Goal: Find contact information: Find contact information

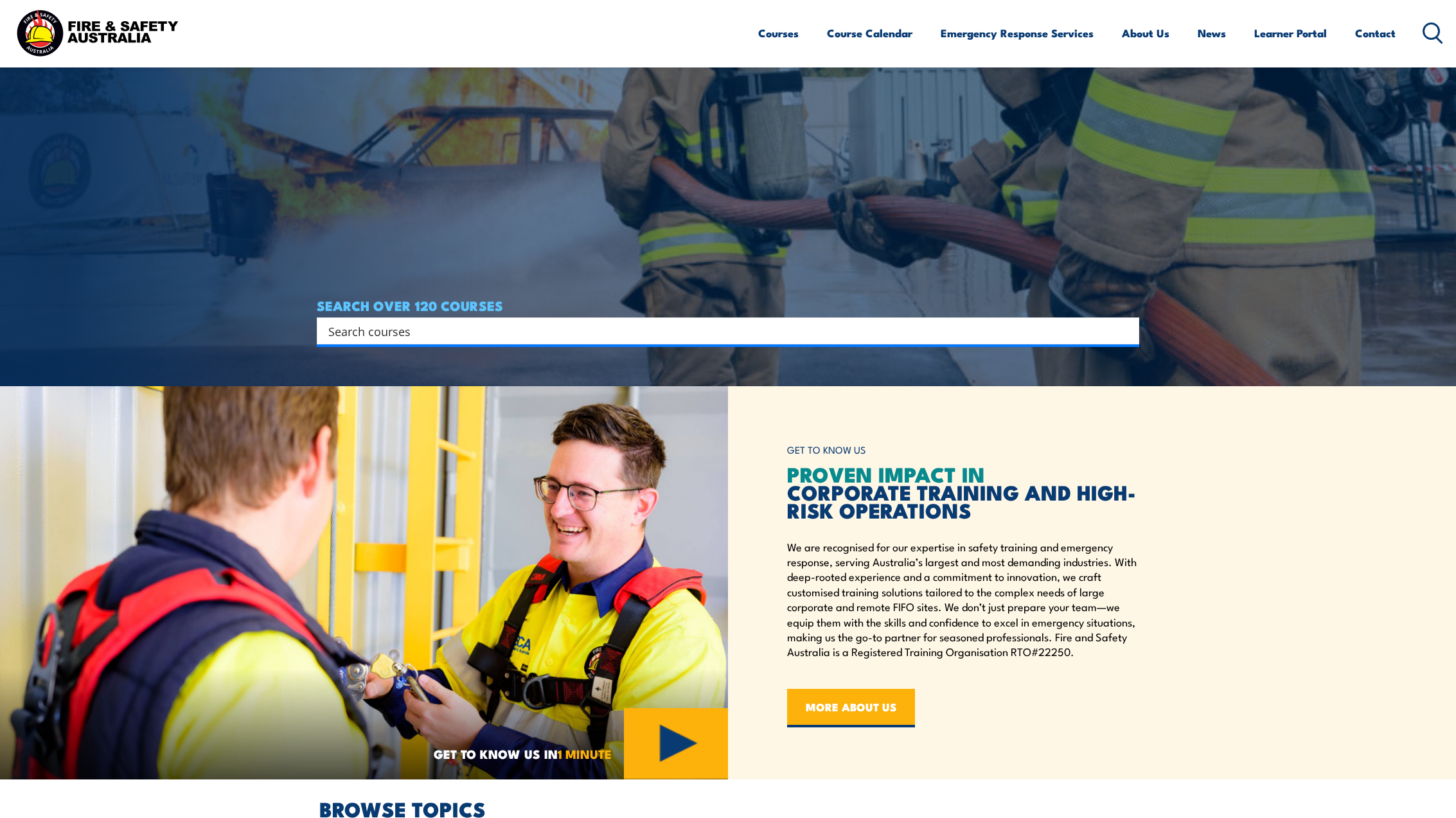
scroll to position [416, 0]
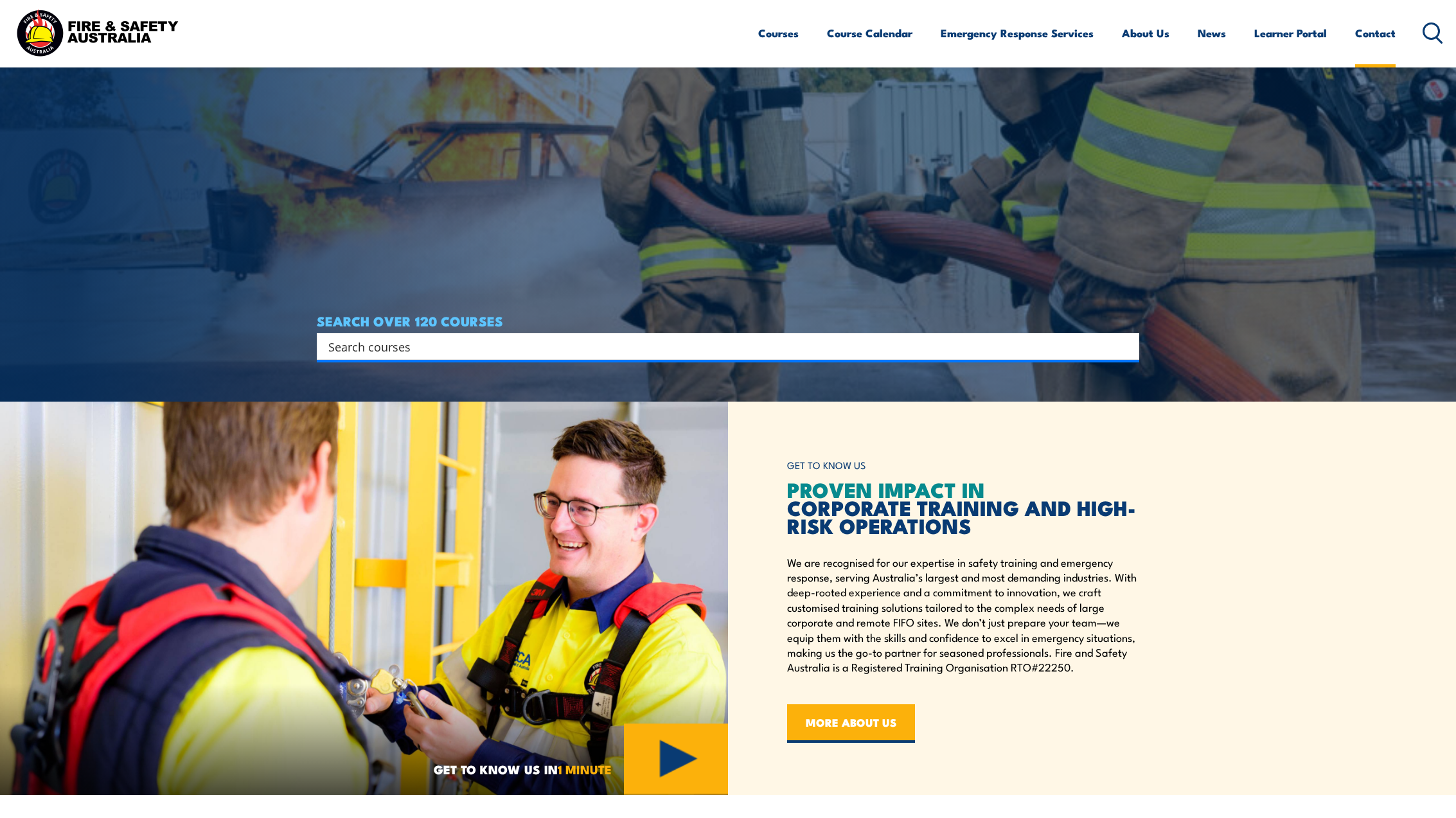
click at [1391, 30] on link "Contact" at bounding box center [1376, 33] width 40 height 34
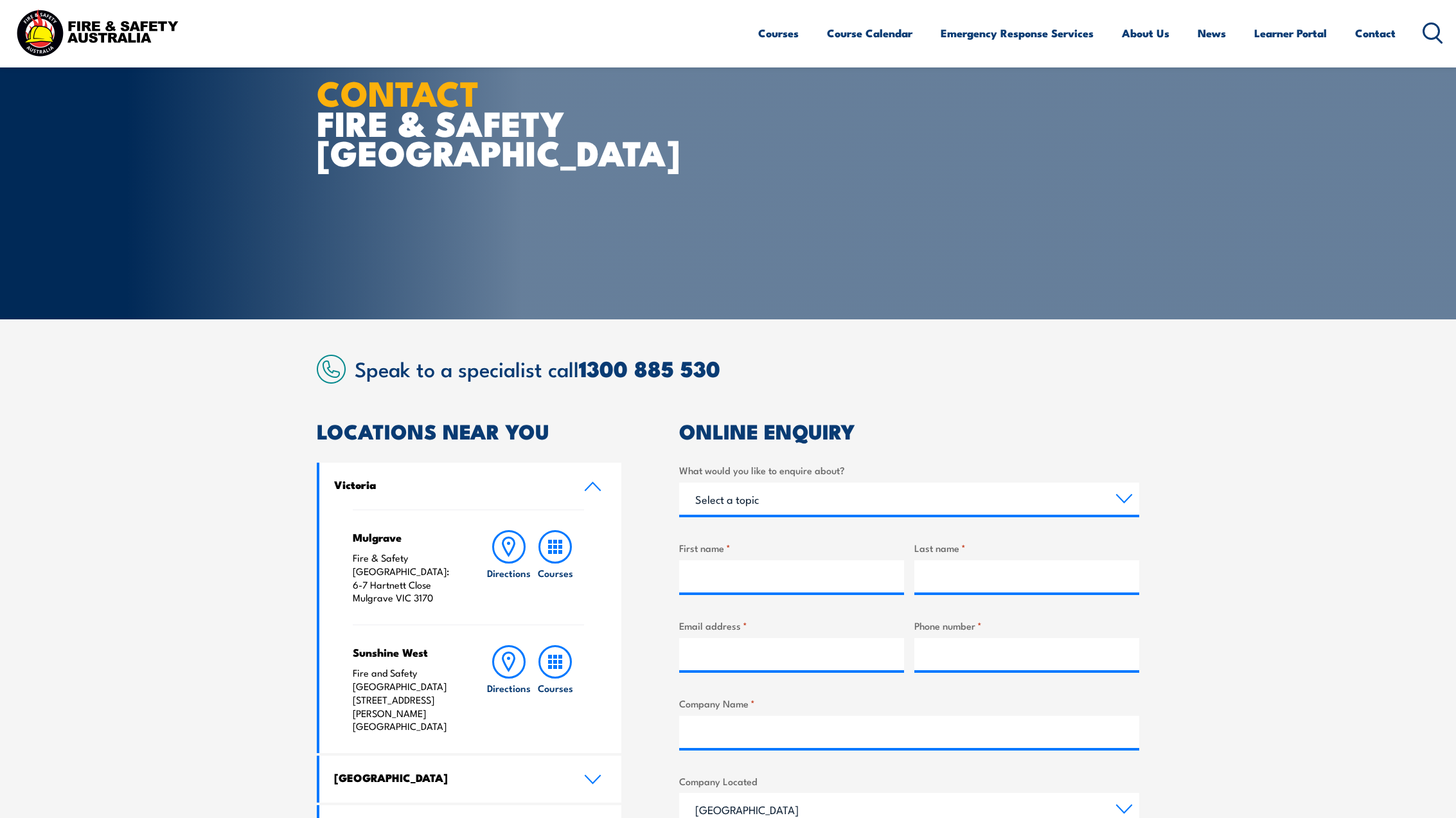
scroll to position [55, 0]
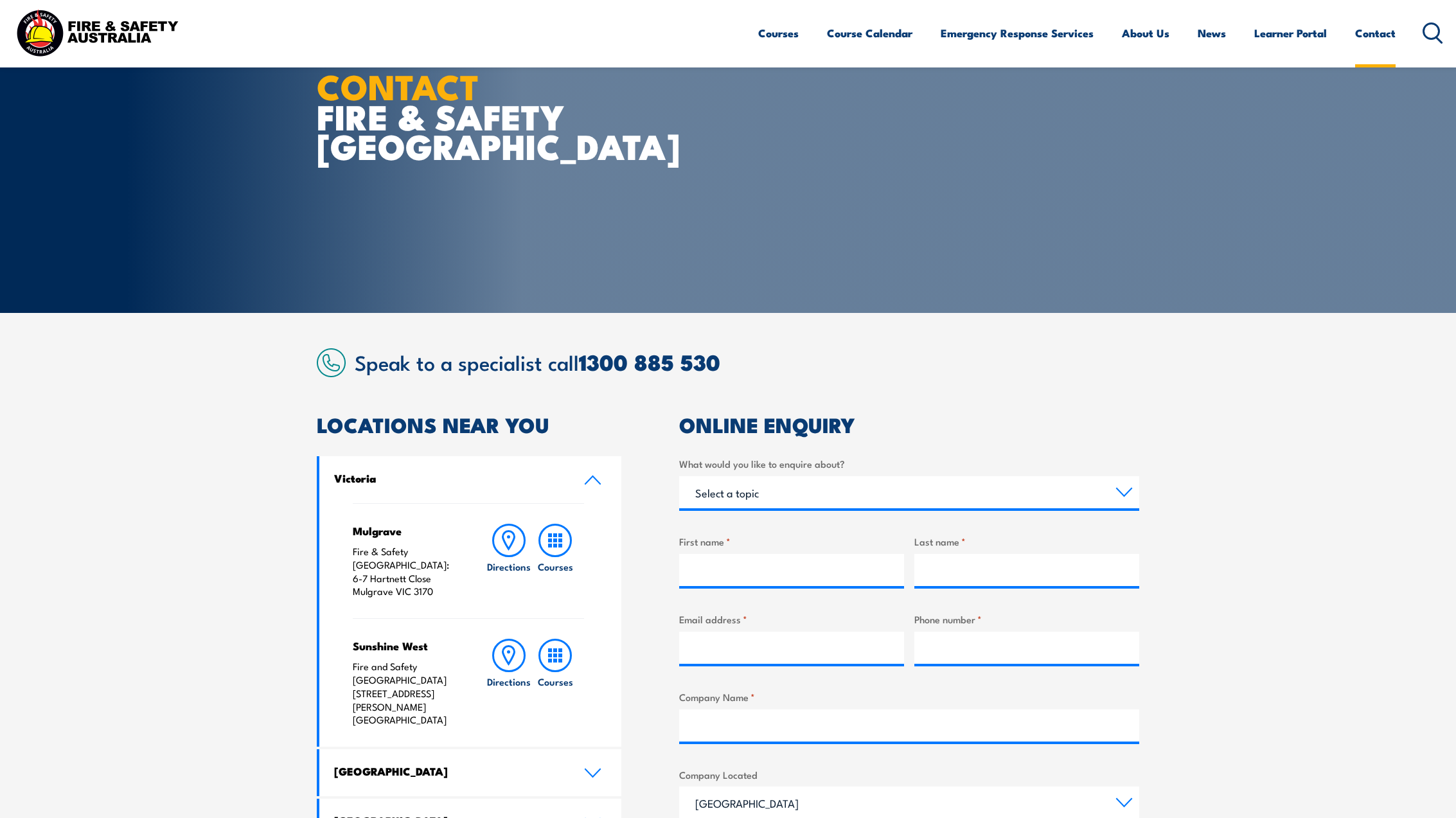
click at [1369, 33] on link "Contact" at bounding box center [1376, 33] width 40 height 34
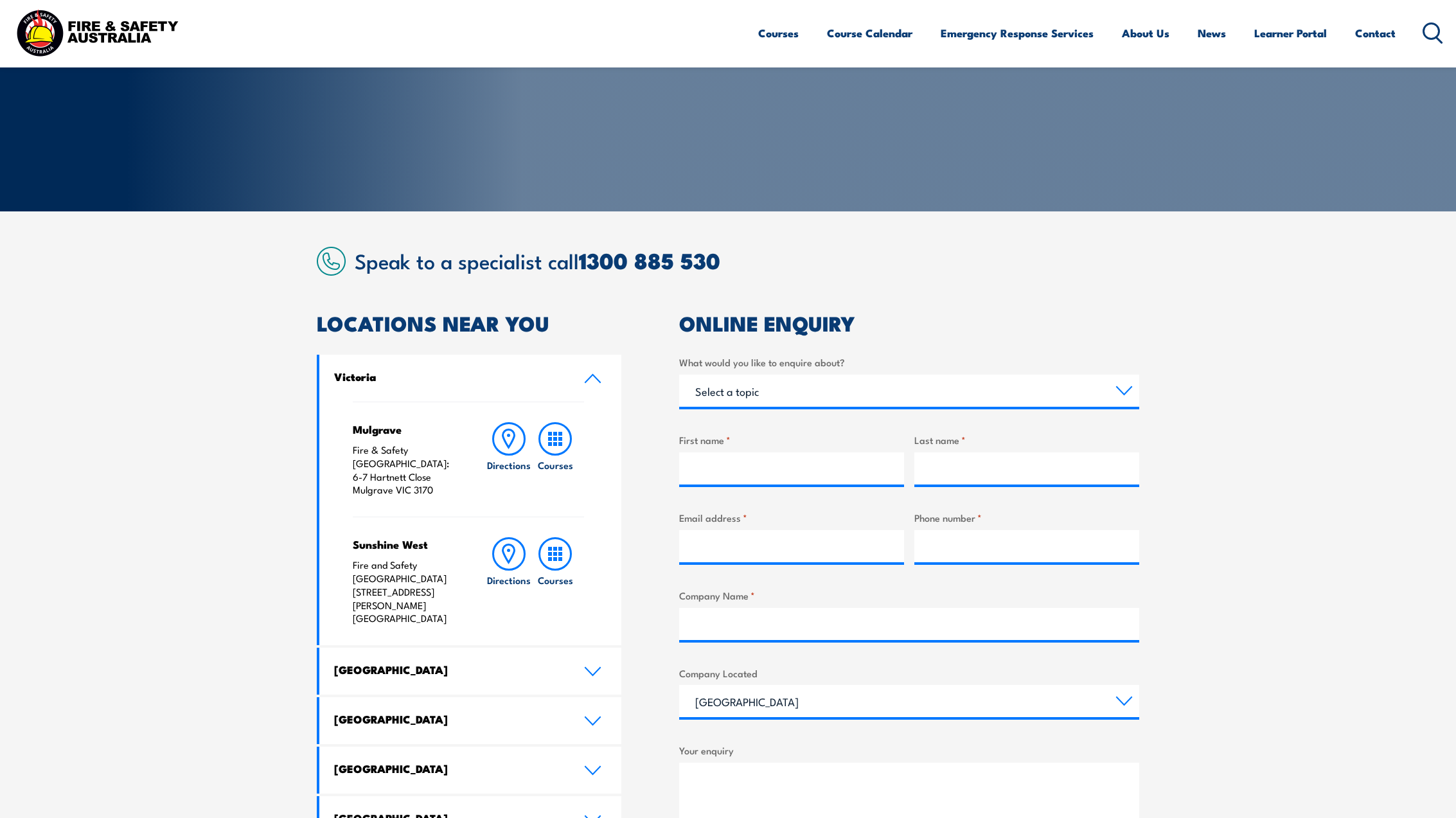
scroll to position [249, 0]
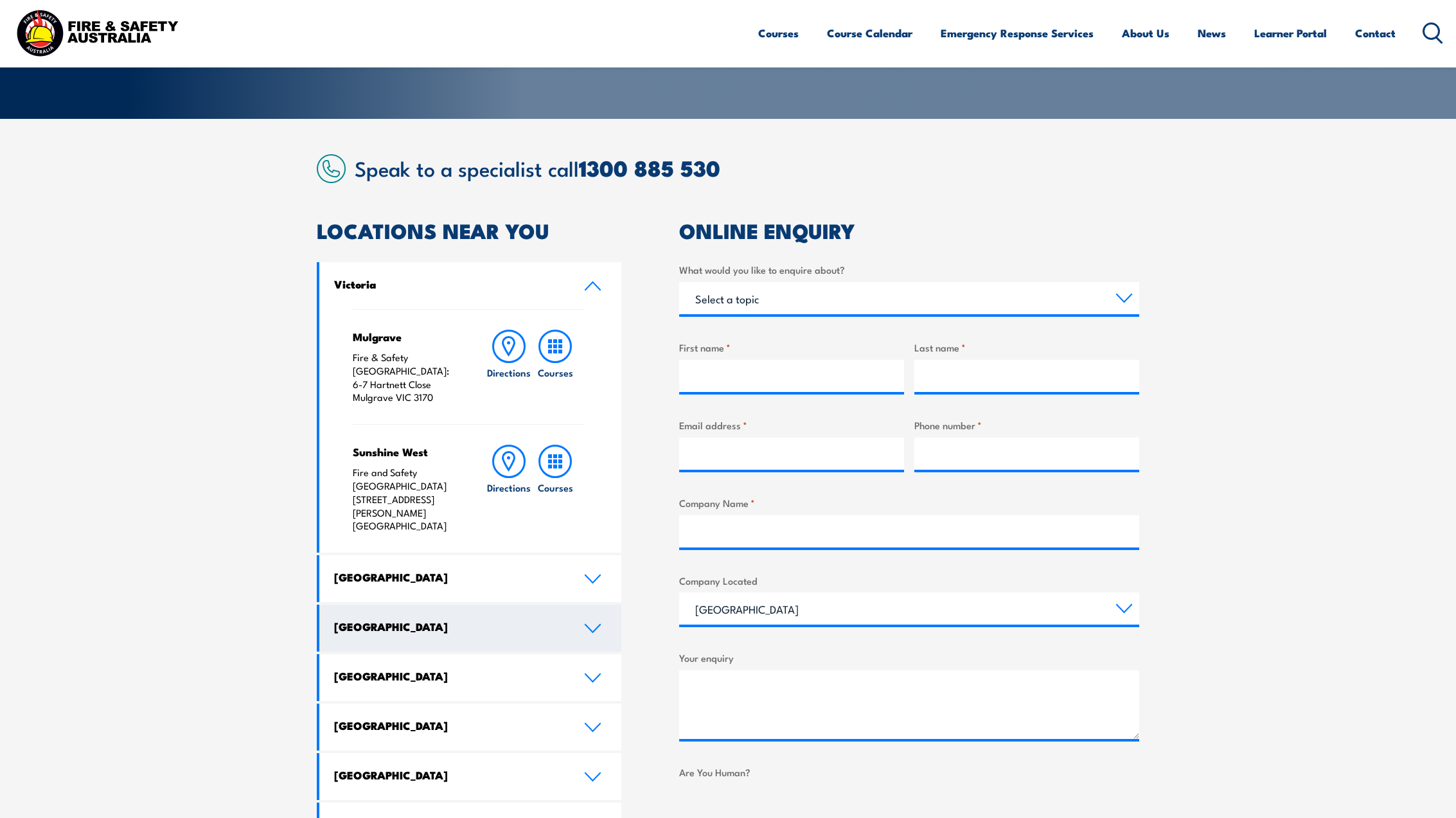
click at [585, 623] on icon at bounding box center [592, 628] width 17 height 10
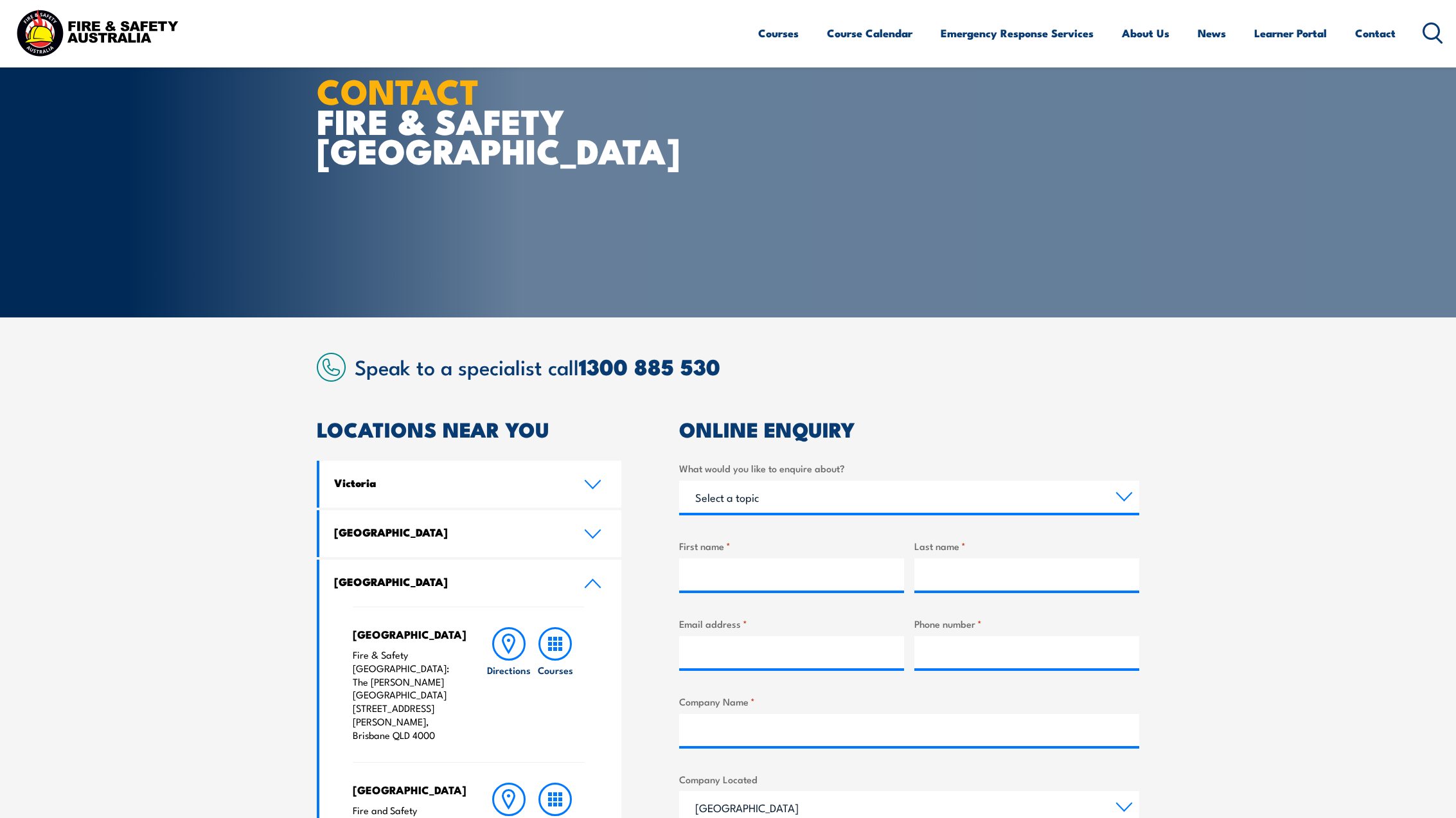
scroll to position [113, 0]
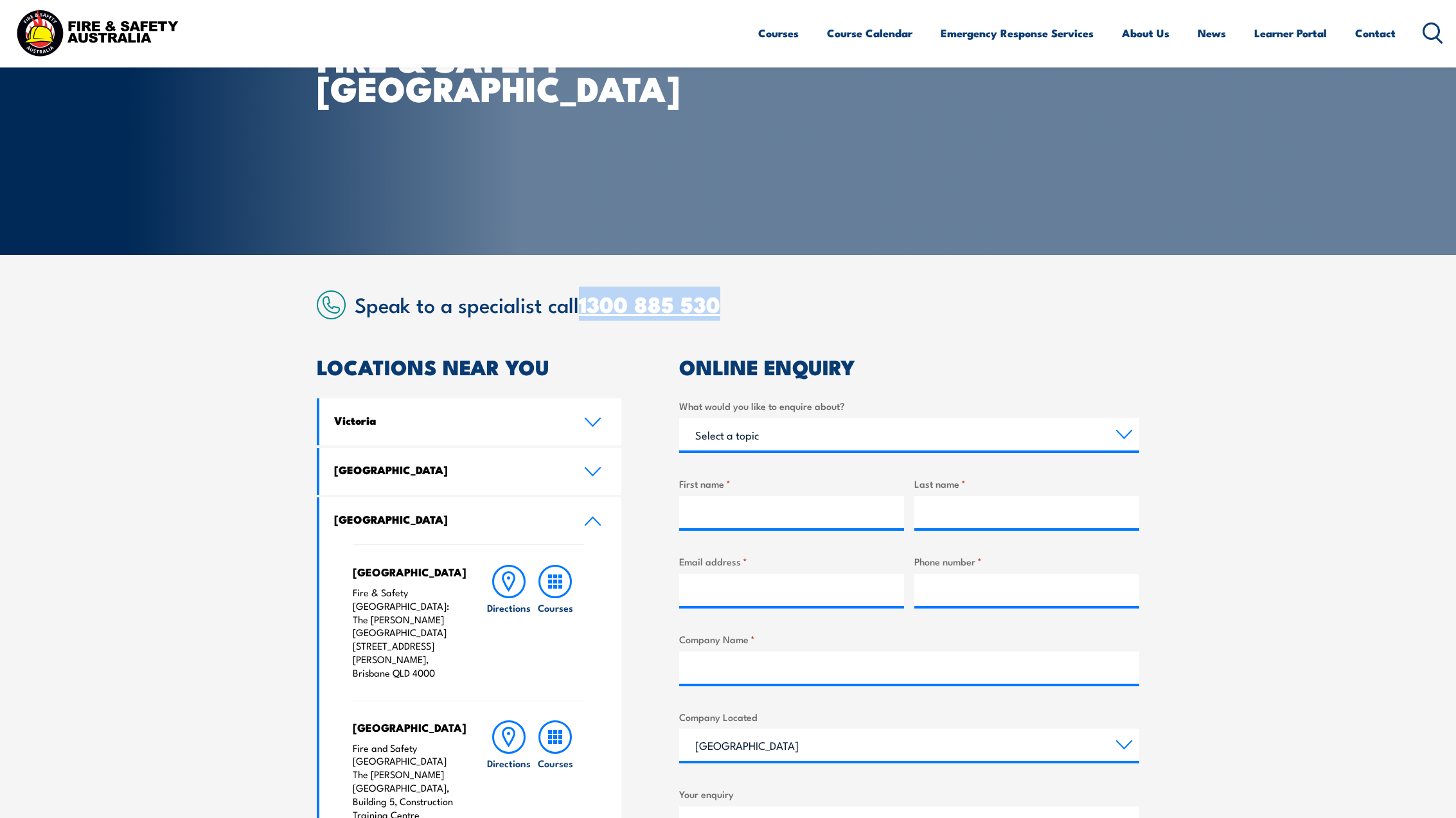
drag, startPoint x: 673, startPoint y: 299, endPoint x: 718, endPoint y: 299, distance: 45.0
click at [586, 297] on h2 "Speak to a specialist call 1300 885 530" at bounding box center [747, 303] width 785 height 23
click at [844, 303] on h2 "Speak to a specialist call 1300 885 530" at bounding box center [747, 303] width 785 height 23
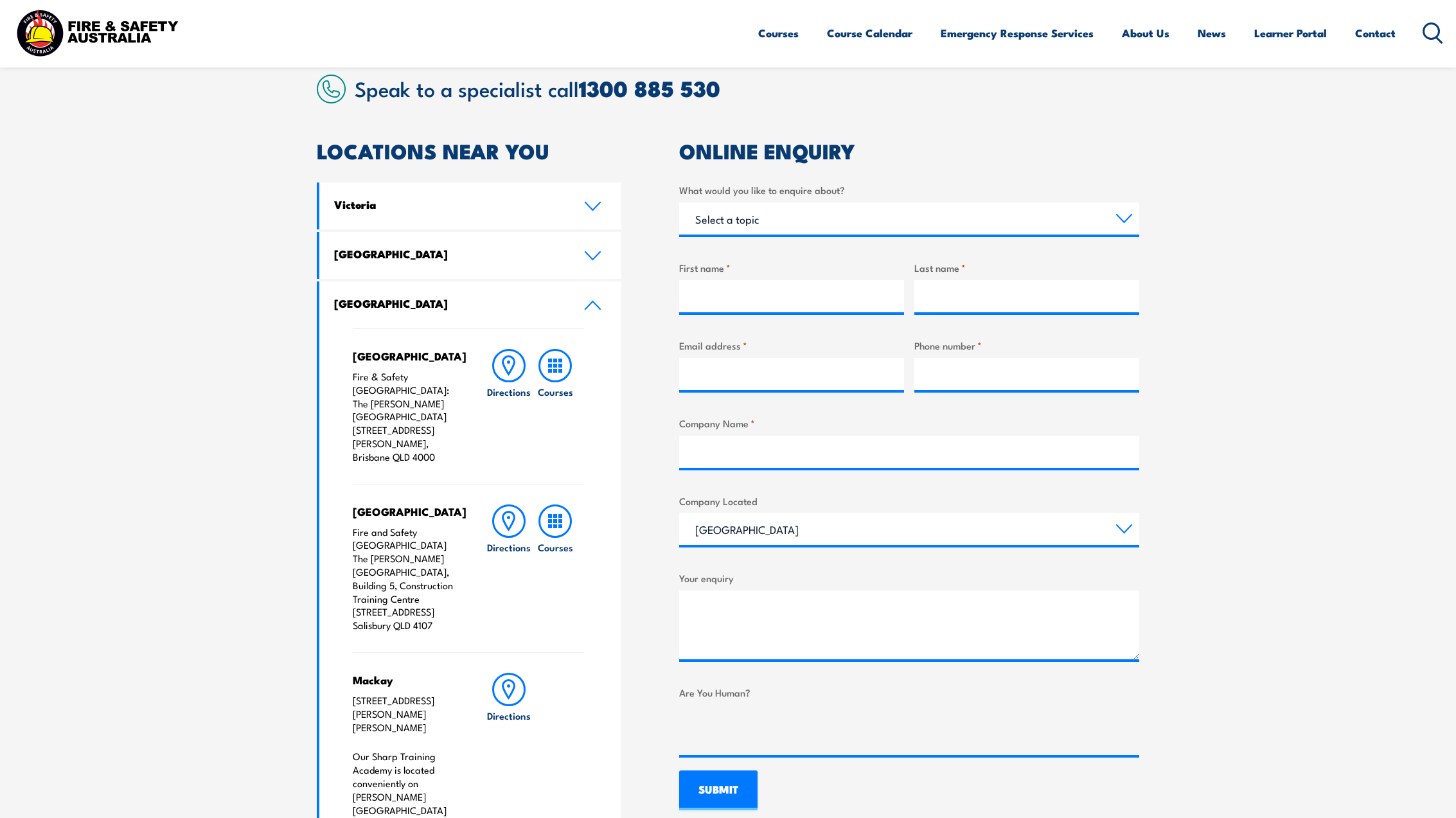
scroll to position [332, 0]
